Goal: Information Seeking & Learning: Find specific fact

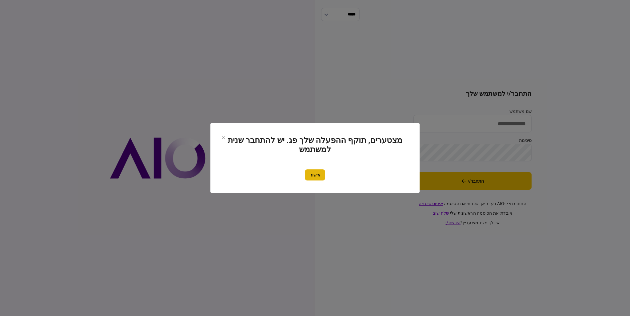
type input "*********"
click at [321, 175] on button "אישור" at bounding box center [315, 174] width 20 height 11
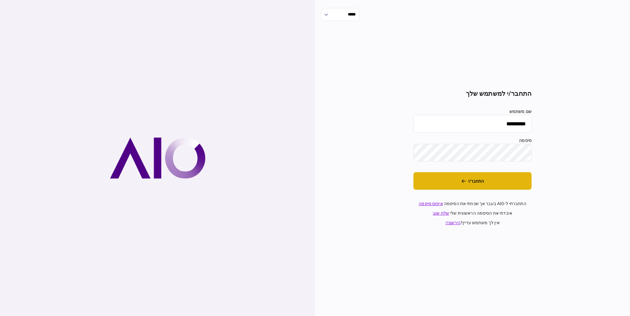
click at [501, 183] on button "התחבר/י" at bounding box center [473, 181] width 118 height 18
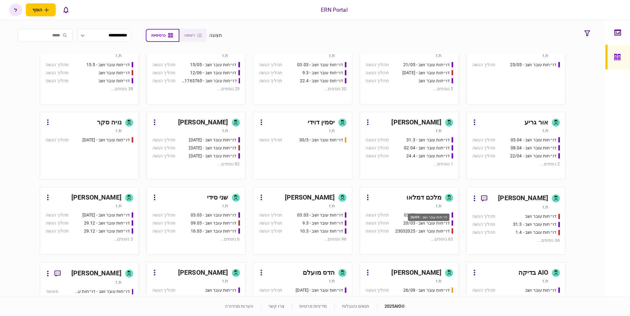
scroll to position [154, 0]
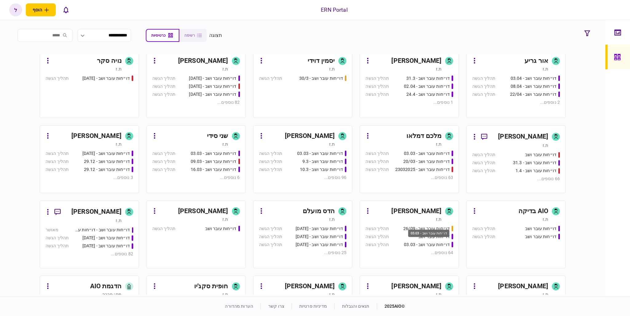
click at [429, 229] on div "דו״חות עובר ושב - 03.03" at bounding box center [429, 233] width 41 height 8
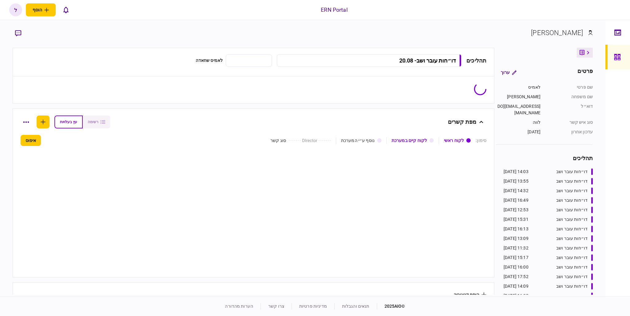
type input "**********"
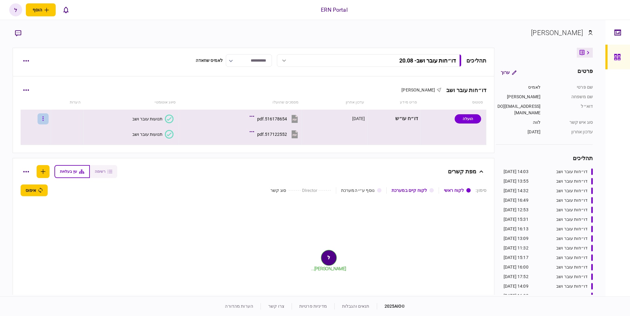
click at [44, 116] on icon "button" at bounding box center [42, 119] width 1 height 6
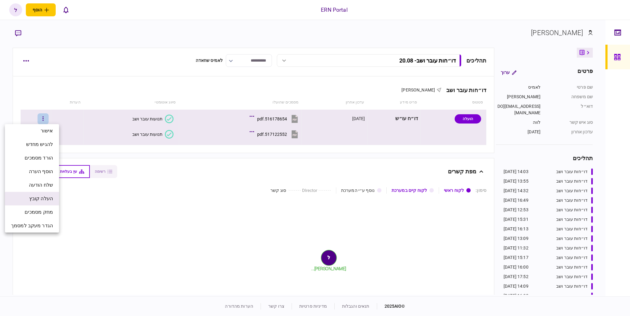
click at [30, 194] on li "העלה קובץ" at bounding box center [32, 199] width 54 height 14
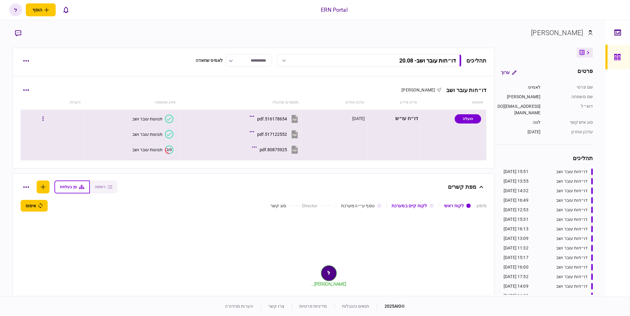
click at [150, 151] on div "תנועות עובר ושב" at bounding box center [147, 149] width 30 height 5
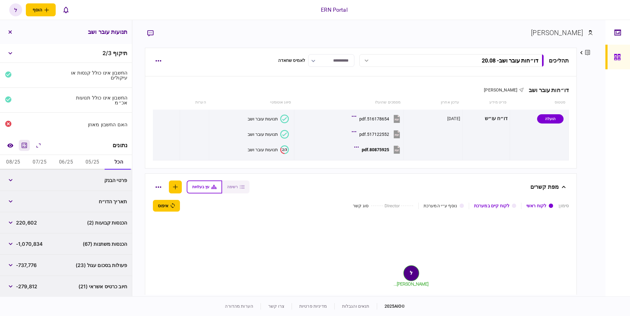
click at [27, 147] on icon "מחשבון" at bounding box center [24, 145] width 5 height 5
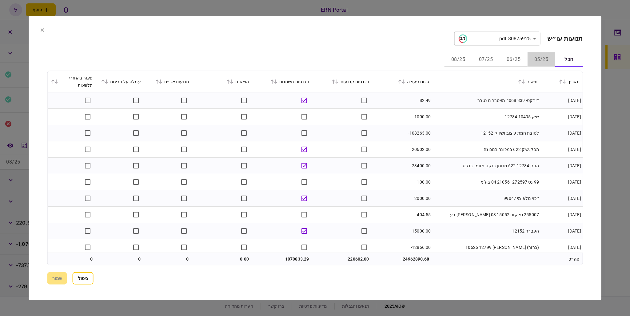
click at [545, 57] on button "05/25" at bounding box center [542, 59] width 28 height 15
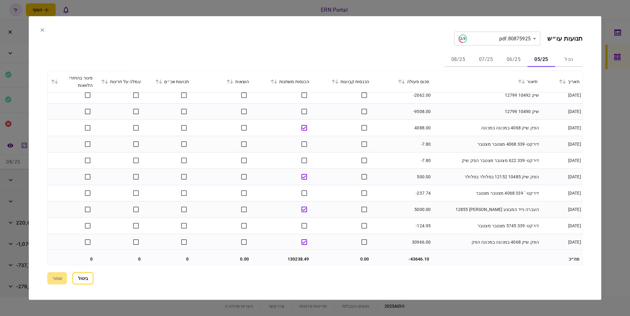
scroll to position [198, 0]
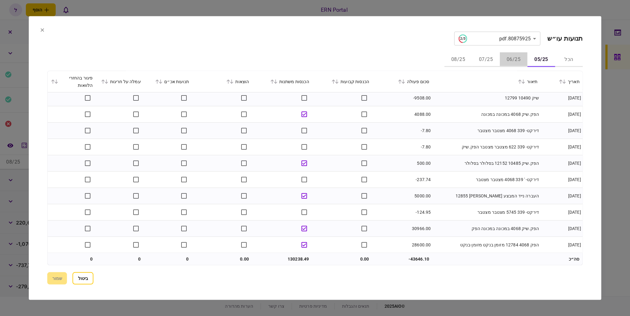
click at [509, 59] on button "06/25" at bounding box center [514, 59] width 28 height 15
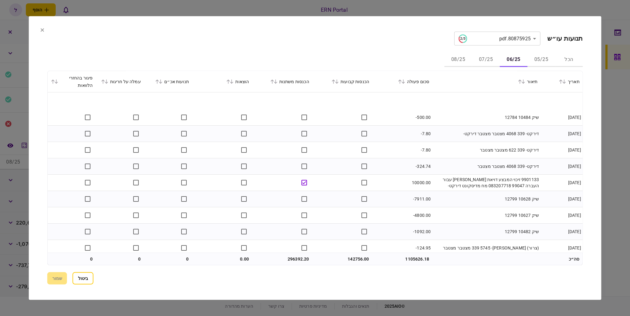
scroll to position [574, 0]
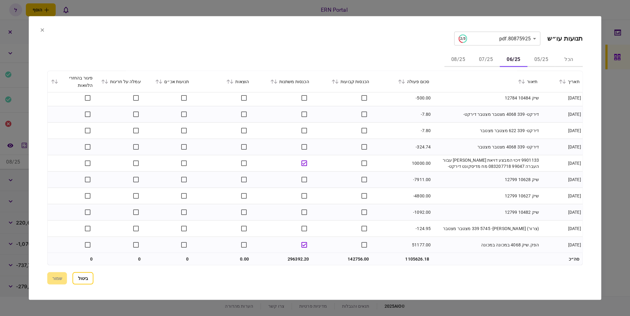
click at [490, 60] on button "07/25" at bounding box center [486, 59] width 28 height 15
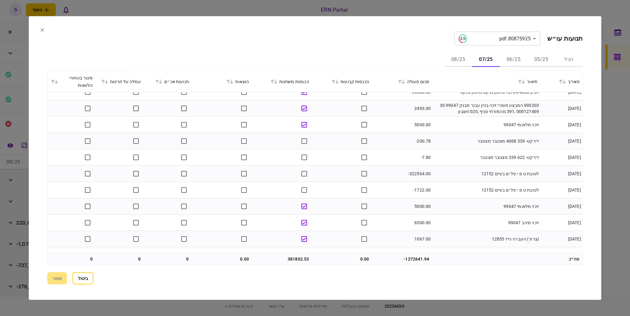
scroll to position [688, 0]
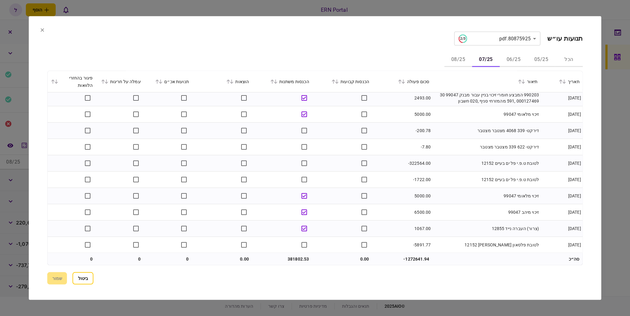
click at [470, 58] on button "08/25" at bounding box center [459, 59] width 28 height 15
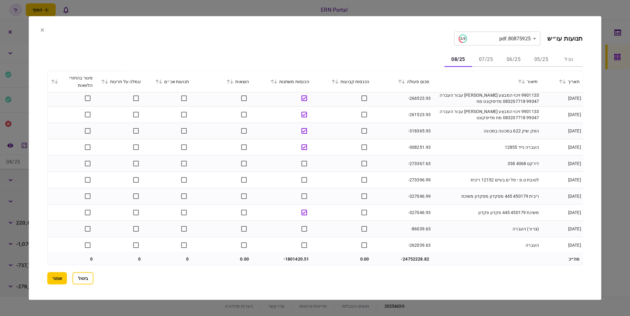
scroll to position [427, 0]
click at [63, 274] on button "שמור" at bounding box center [57, 278] width 20 height 12
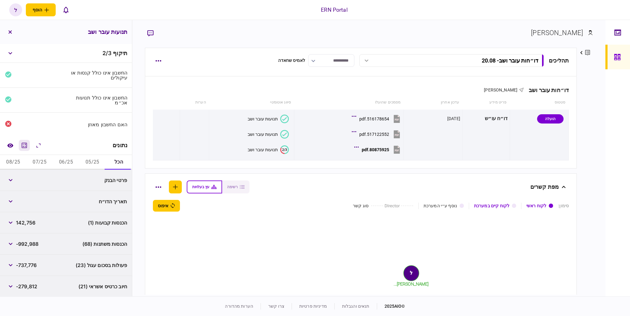
click at [25, 147] on icon "מחשבון" at bounding box center [24, 145] width 5 height 5
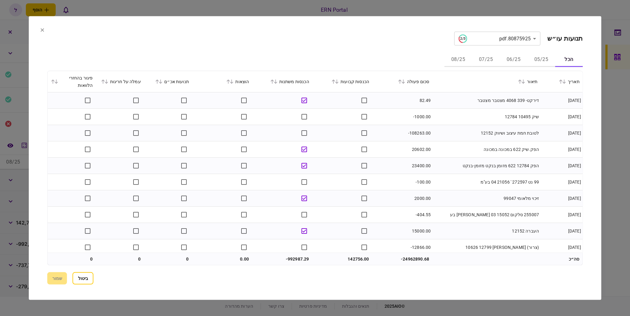
click at [462, 58] on button "08/25" at bounding box center [459, 59] width 28 height 15
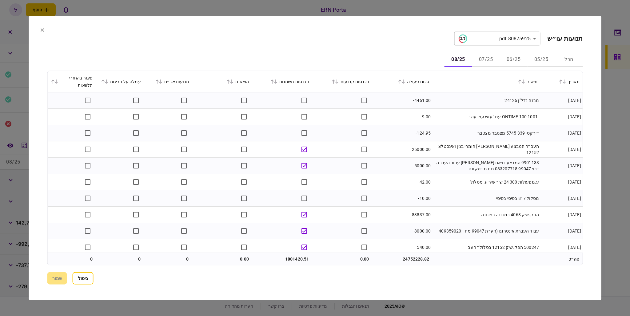
click at [273, 80] on button at bounding box center [274, 82] width 9 height 4
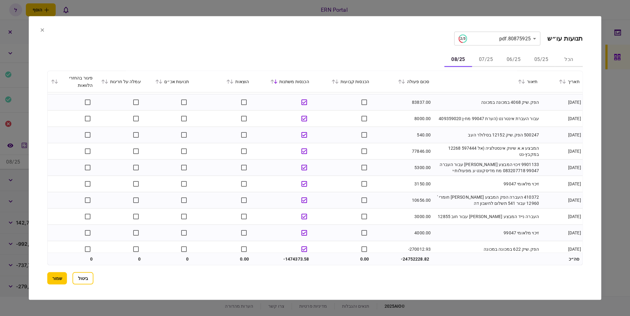
scroll to position [0, 0]
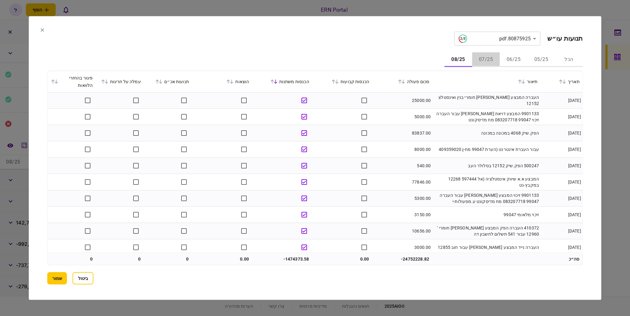
click at [484, 59] on button "07/25" at bounding box center [486, 59] width 28 height 15
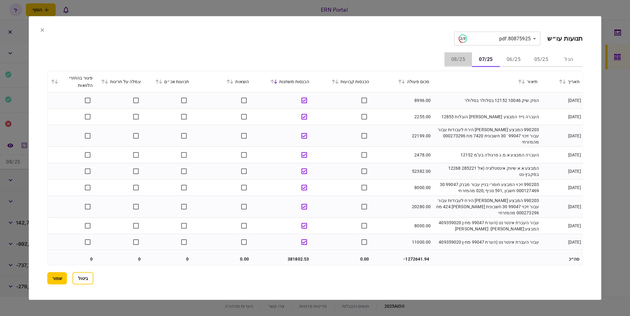
click at [462, 59] on button "08/25" at bounding box center [459, 59] width 28 height 15
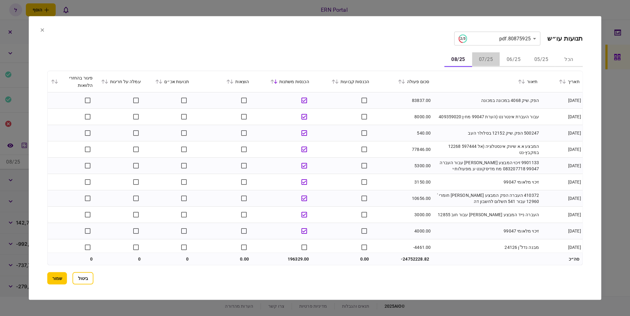
click at [487, 58] on button "07/25" at bounding box center [486, 59] width 28 height 15
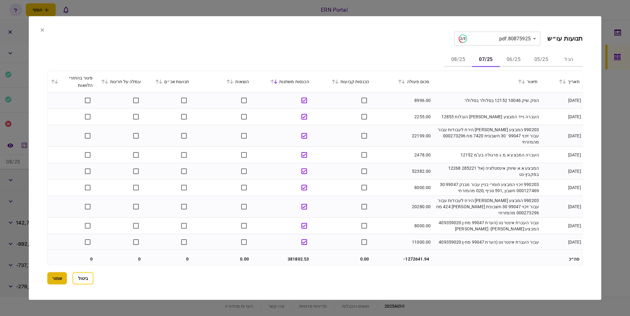
click at [63, 279] on button "שמור" at bounding box center [57, 278] width 20 height 12
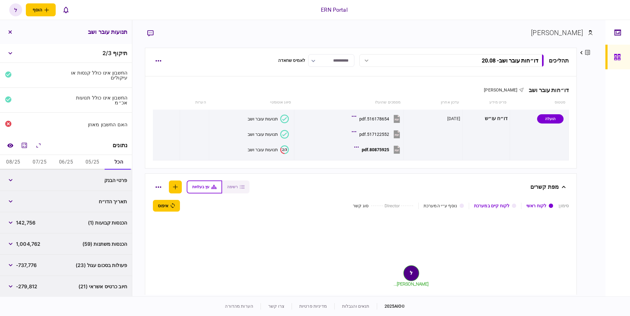
click at [92, 162] on button "05/25" at bounding box center [92, 162] width 26 height 15
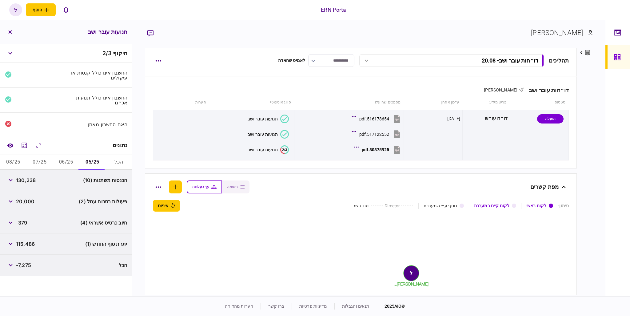
click at [28, 180] on span "130,238" at bounding box center [26, 179] width 20 height 7
copy span "130,238"
click at [9, 202] on button "button" at bounding box center [10, 201] width 11 height 11
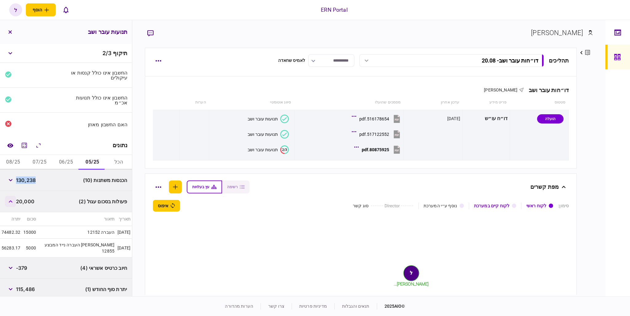
click at [9, 202] on button "button" at bounding box center [10, 201] width 11 height 11
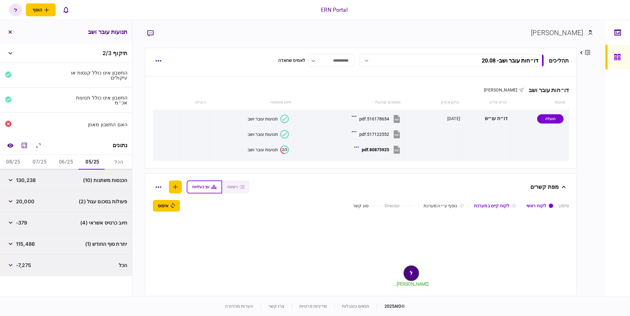
click at [18, 244] on span "115,486" at bounding box center [25, 243] width 19 height 7
copy span "115,486"
click at [63, 162] on button "06/25" at bounding box center [66, 162] width 26 height 15
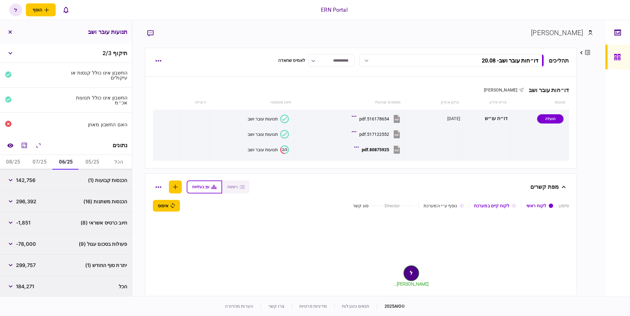
click at [32, 181] on span "142,756" at bounding box center [25, 179] width 19 height 7
click at [27, 145] on icon "מחשבון" at bounding box center [24, 145] width 5 height 5
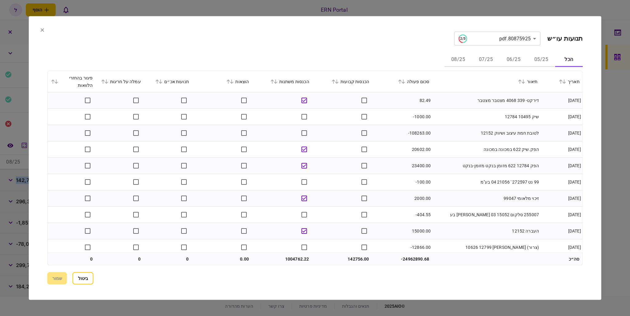
click at [517, 58] on button "06/25" at bounding box center [514, 59] width 28 height 15
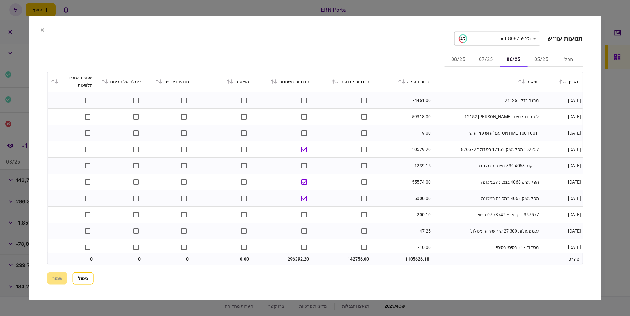
click at [344, 83] on div "הכנסות קבועות" at bounding box center [342, 81] width 54 height 7
click at [339, 83] on icon at bounding box center [336, 81] width 3 height 4
click at [60, 275] on button "שמור" at bounding box center [57, 278] width 20 height 12
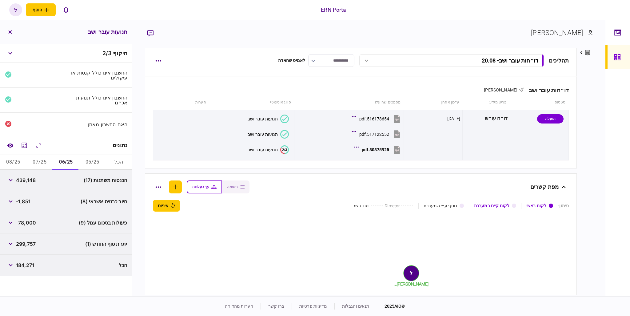
click at [31, 188] on div "הכנסות משתנות (17) 439,148" at bounding box center [66, 180] width 132 height 21
click at [28, 183] on span "439,148" at bounding box center [26, 179] width 20 height 7
click at [28, 180] on span "439,148" at bounding box center [26, 179] width 20 height 7
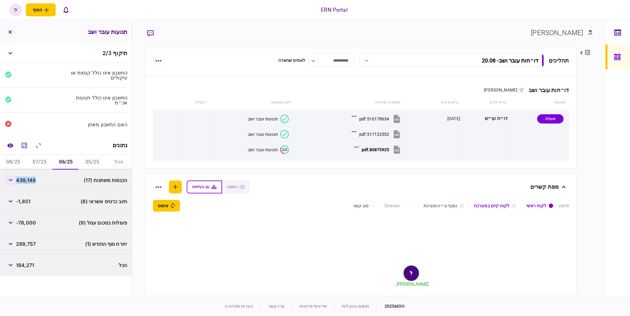
copy span "439,148"
click at [36, 244] on span "299,757" at bounding box center [26, 243] width 20 height 7
click at [29, 243] on span "299,757" at bounding box center [26, 243] width 20 height 7
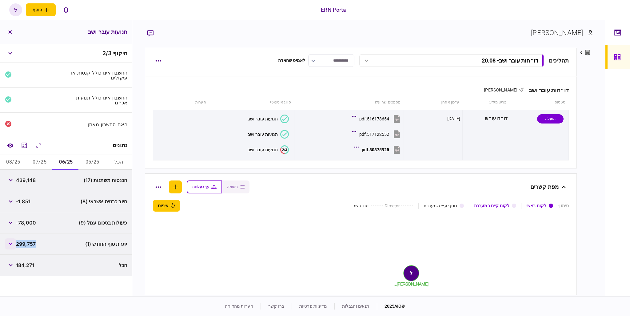
copy span "299,757"
click at [43, 161] on button "07/25" at bounding box center [39, 162] width 26 height 15
click at [24, 178] on span "381,802" at bounding box center [26, 179] width 20 height 7
copy span "381,802"
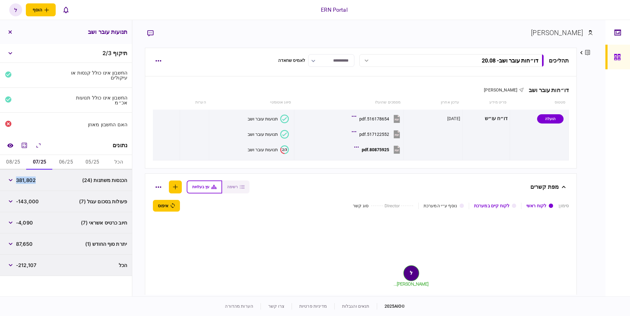
click at [21, 243] on span "87,650" at bounding box center [24, 243] width 17 height 7
copy span "87,650"
drag, startPoint x: 13, startPoint y: 158, endPoint x: 16, endPoint y: 160, distance: 4.0
click at [13, 158] on button "08/25" at bounding box center [13, 162] width 26 height 15
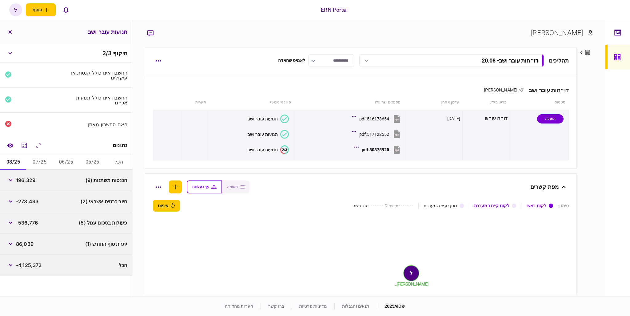
click at [30, 178] on span "196,329" at bounding box center [25, 179] width 19 height 7
copy span "196,329"
click at [29, 246] on span "86,039" at bounding box center [25, 243] width 18 height 7
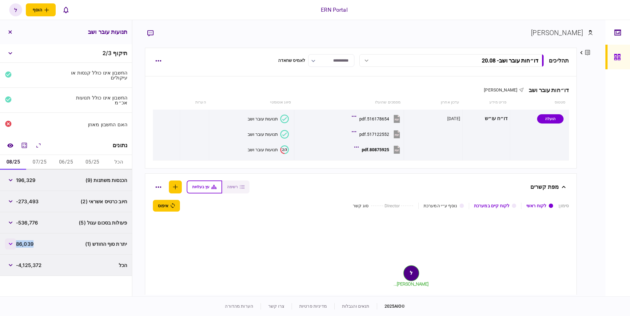
copy span "86,039"
